Goal: Transaction & Acquisition: Purchase product/service

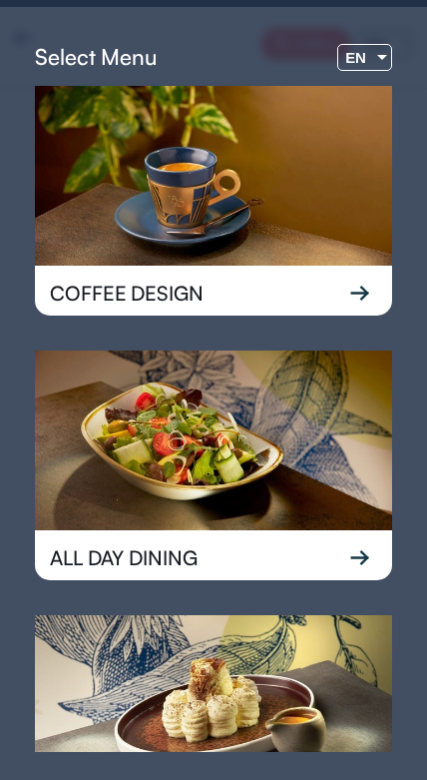
click at [352, 49] on span "EN" at bounding box center [356, 57] width 21 height 17
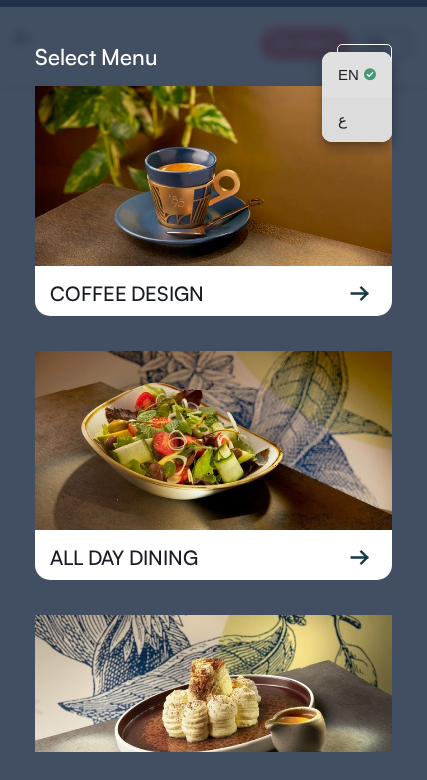
click at [352, 126] on div "ع" at bounding box center [358, 119] width 38 height 45
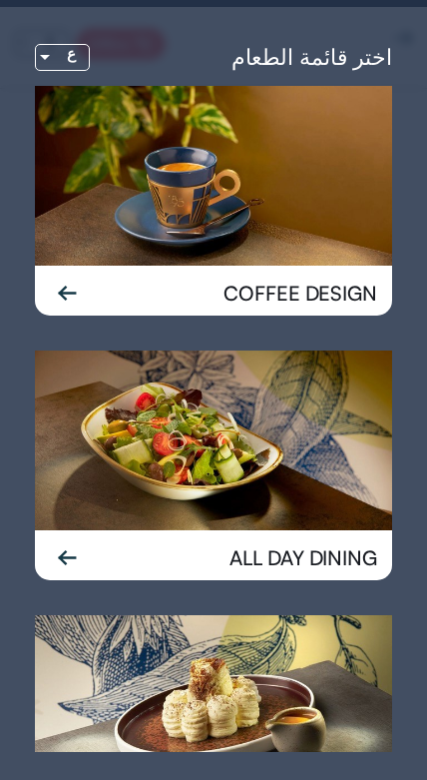
click at [200, 190] on img at bounding box center [214, 176] width 358 height 180
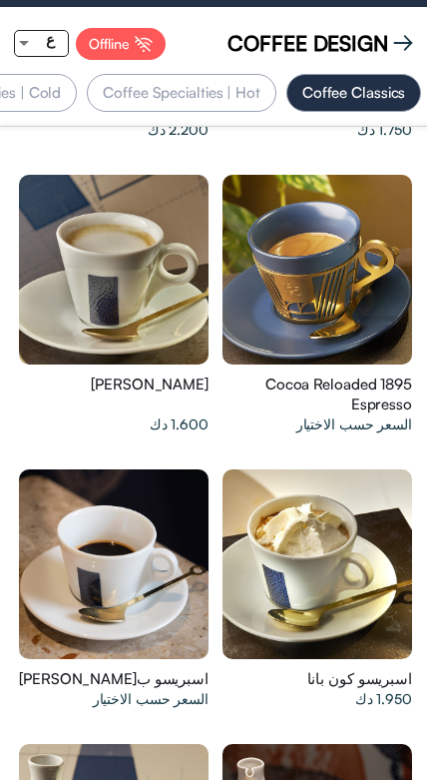
scroll to position [0, -215]
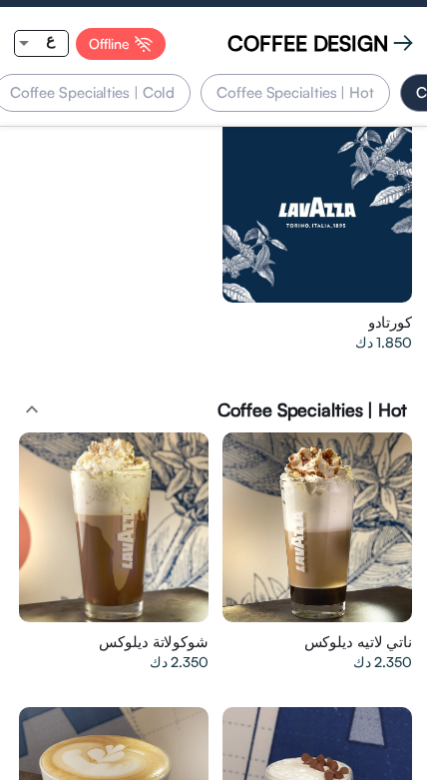
click at [126, 109] on div "Coffee Specialties | Cold" at bounding box center [93, 93] width 198 height 38
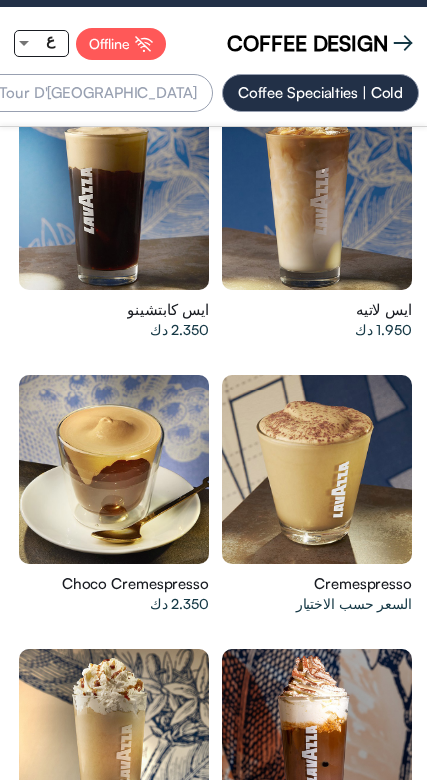
click at [358, 478] on div at bounding box center [318, 470] width 190 height 190
click at [375, 44] on span "COFFEE DESIGN" at bounding box center [308, 43] width 161 height 30
click at [390, 15] on app-top-buttons "COFFEE DESIGN Offline ع" at bounding box center [213, 44] width 427 height 60
click at [387, 25] on app-top-buttons "COFFEE DESIGN Offline ع" at bounding box center [213, 44] width 427 height 60
click at [387, 28] on span "COFFEE DESIGN" at bounding box center [308, 43] width 161 height 30
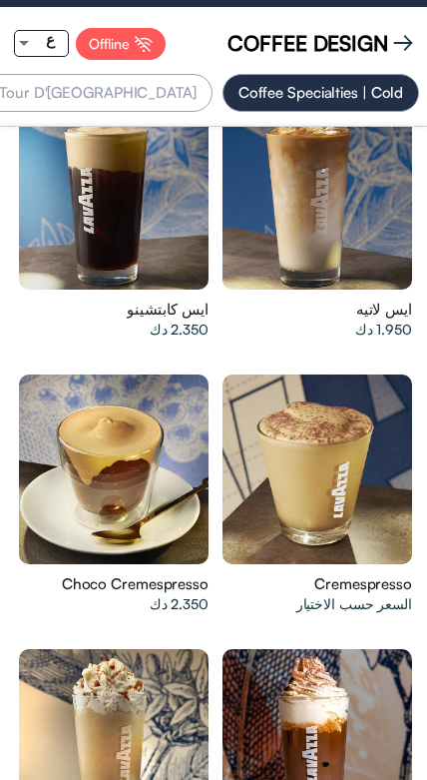
click at [396, 42] on img at bounding box center [404, 43] width 20 height 20
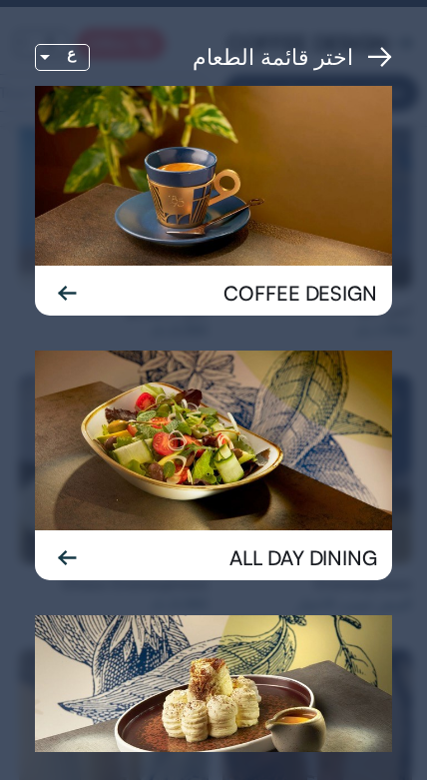
click at [399, 56] on div "اختر قائمة الطعام ع COFFEE DESIGN ALL DAY DINING DESSERT" at bounding box center [213, 397] width 427 height 780
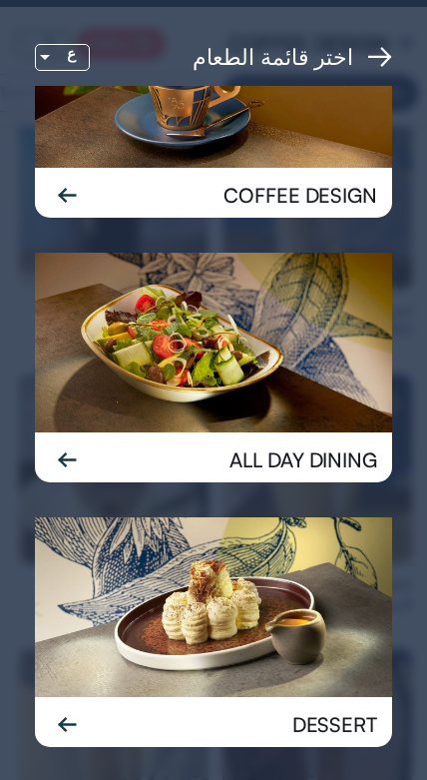
scroll to position [98, 0]
click at [304, 625] on img at bounding box center [214, 607] width 358 height 180
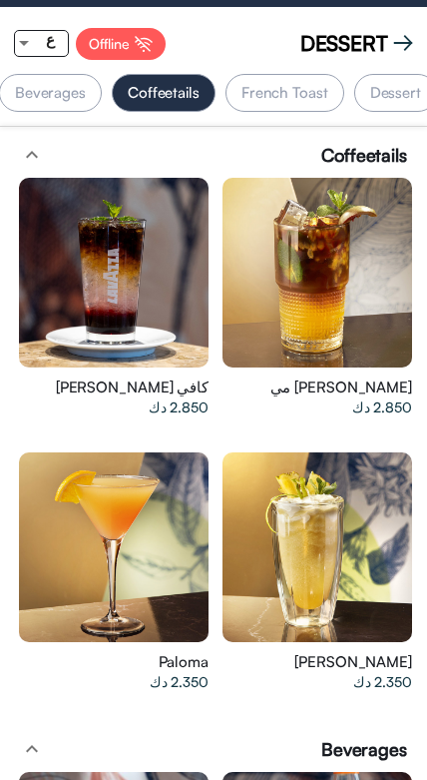
scroll to position [0, -15]
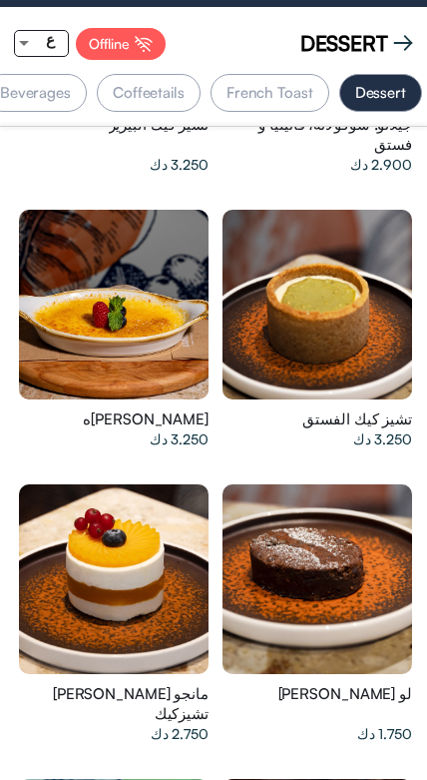
click at [383, 513] on div at bounding box center [318, 579] width 190 height 190
